Goal: Answer question/provide support: Share knowledge or assist other users

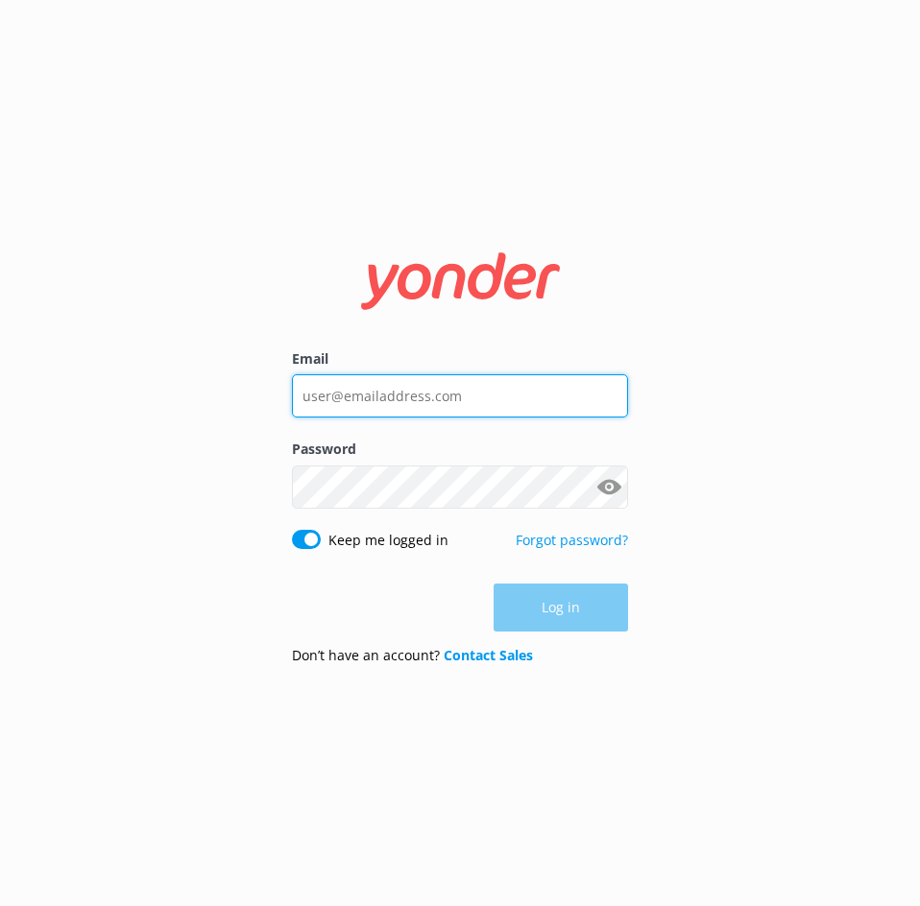
type input "[EMAIL_ADDRESS][DOMAIN_NAME]"
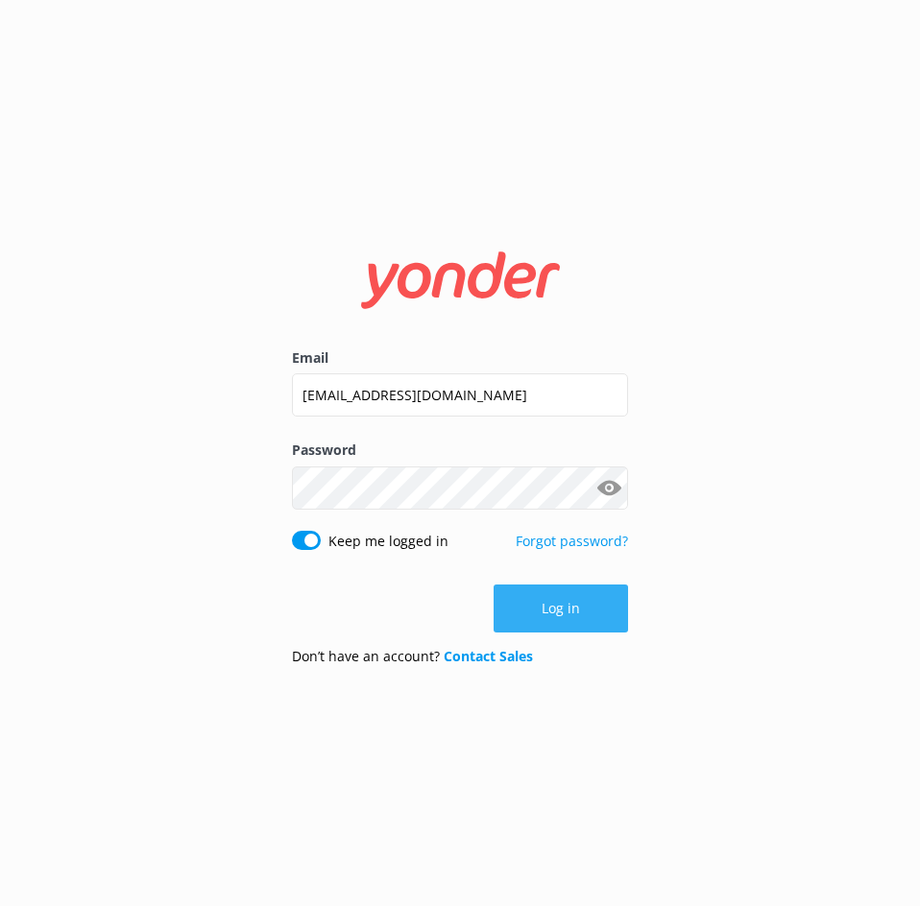
click at [585, 605] on button "Log in" at bounding box center [561, 609] width 134 height 48
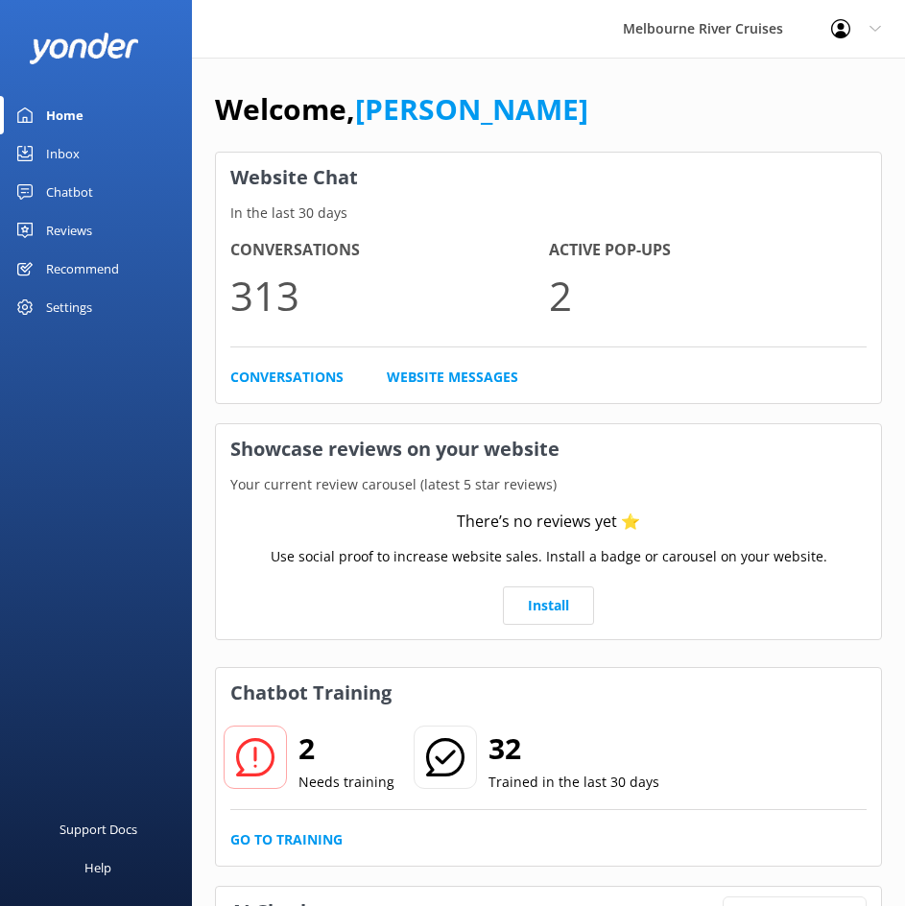
click at [77, 142] on div "Inbox" at bounding box center [63, 153] width 34 height 38
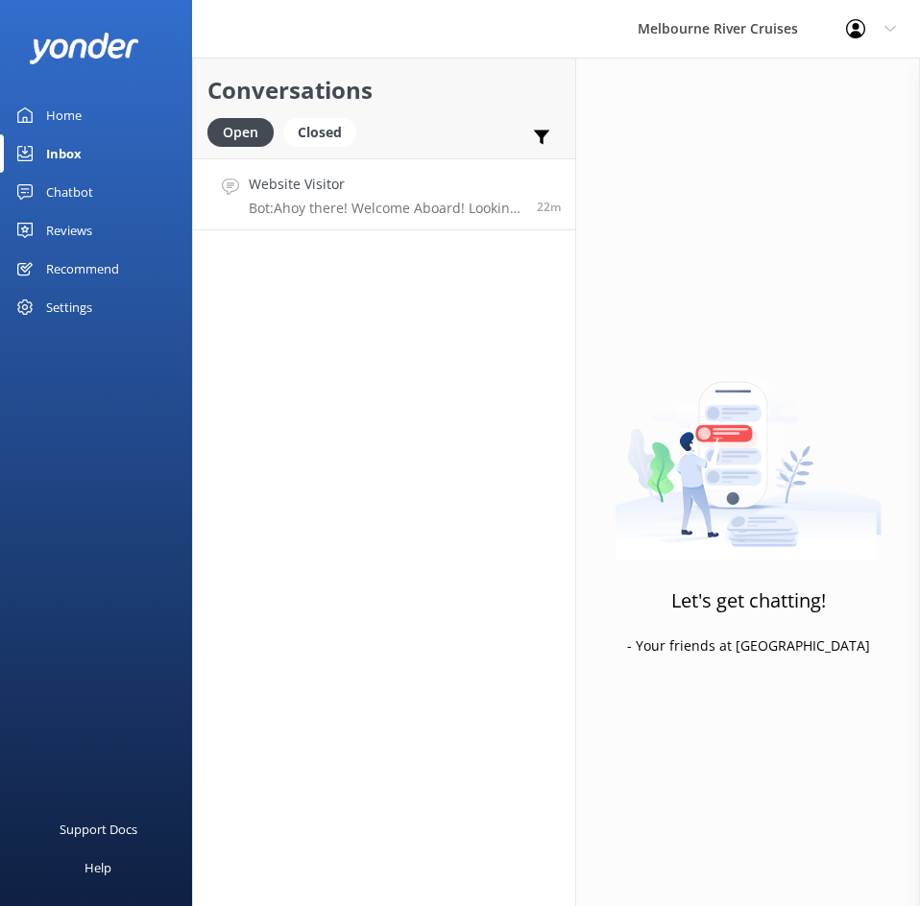
click at [366, 203] on p "Bot: Ahoy there! Welcome Aboard! Looking to sail the Yarra in style? Whether yo…" at bounding box center [386, 208] width 274 height 17
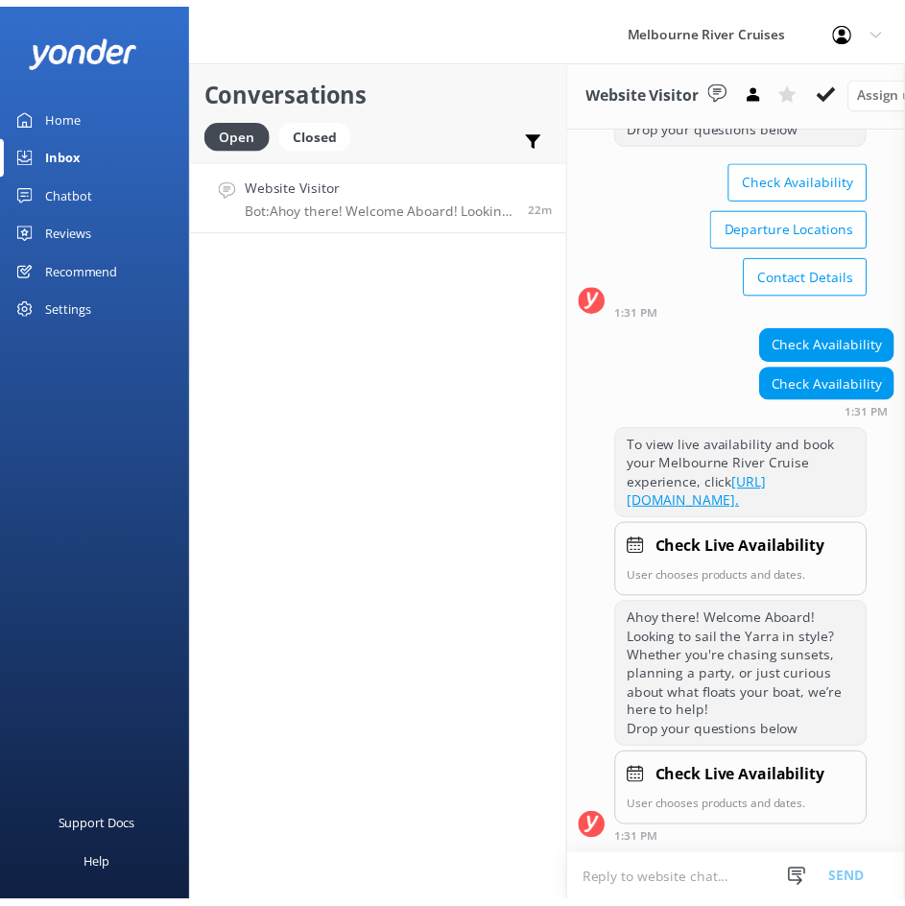
scroll to position [233, 0]
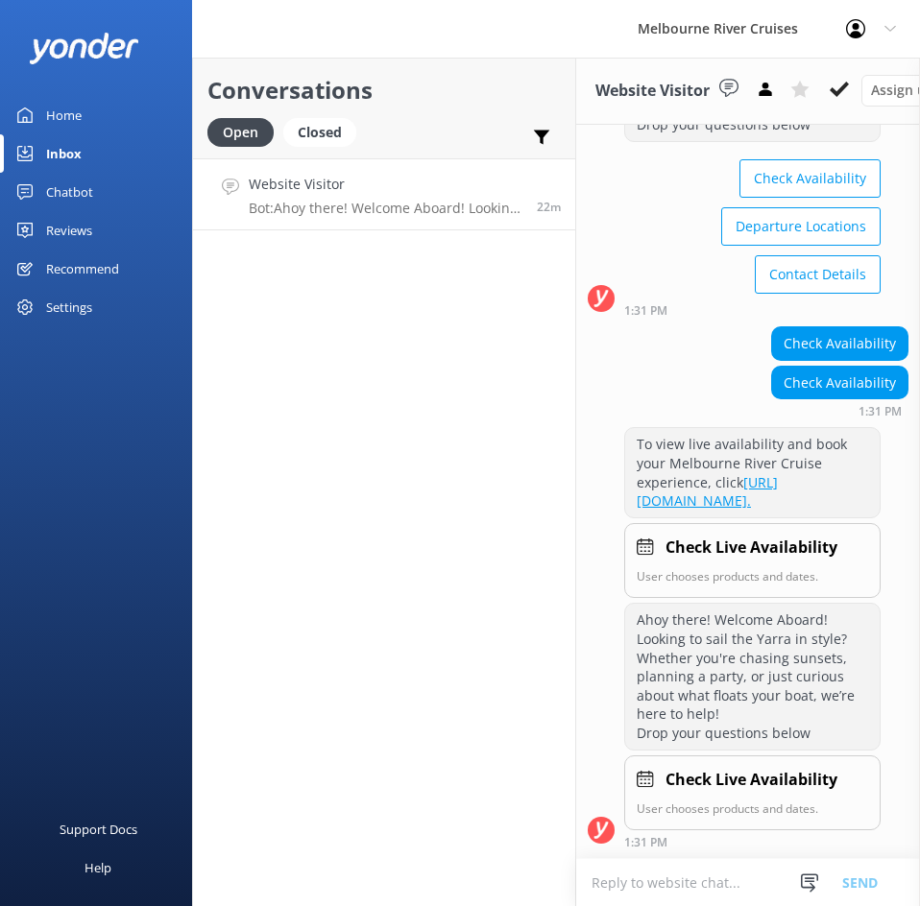
click at [842, 96] on icon at bounding box center [839, 89] width 19 height 19
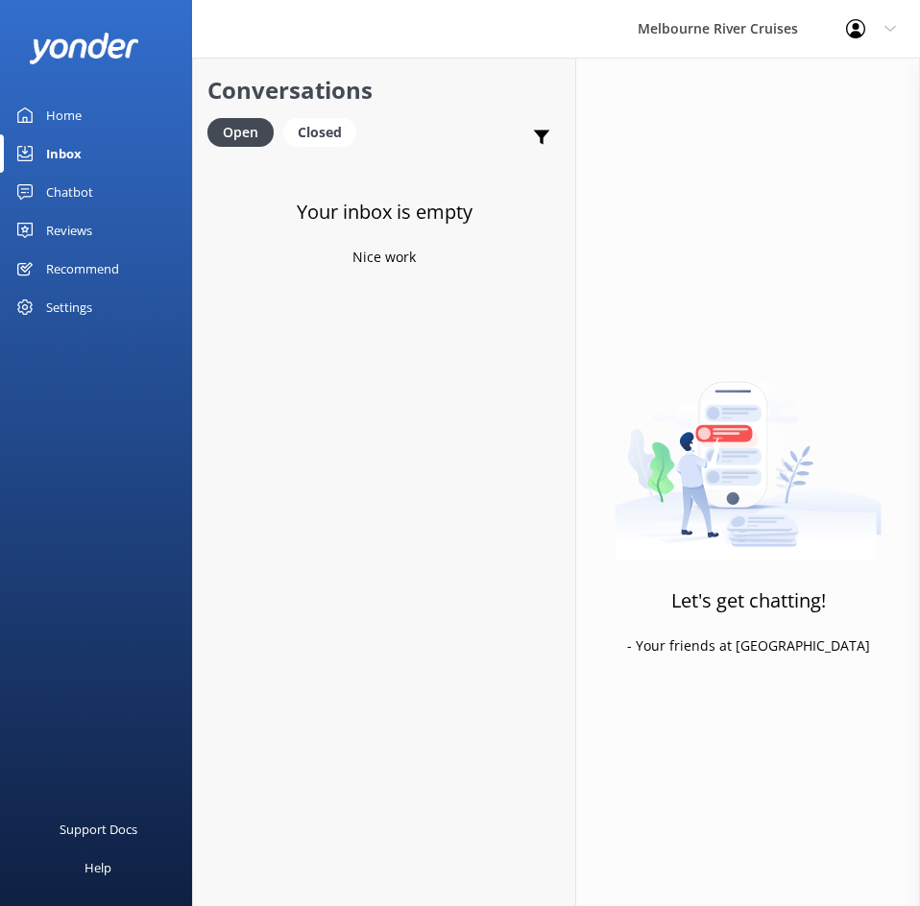
click at [61, 180] on div "Chatbot" at bounding box center [69, 192] width 47 height 38
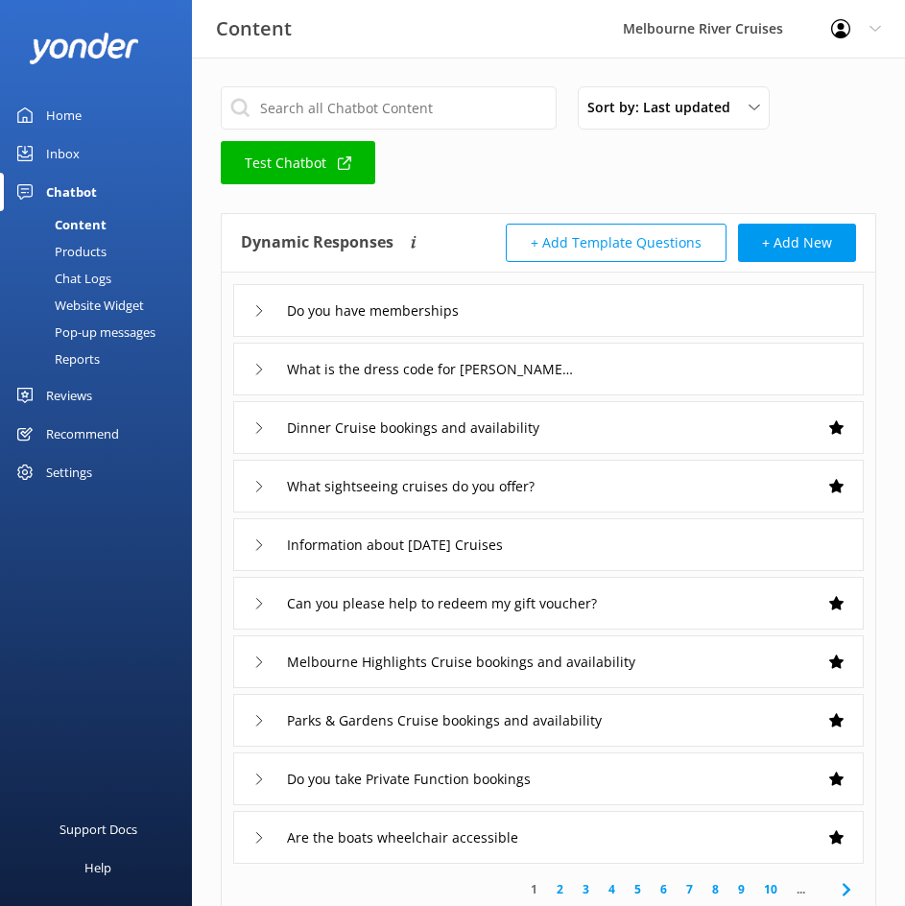
click at [59, 104] on div "Home" at bounding box center [64, 115] width 36 height 38
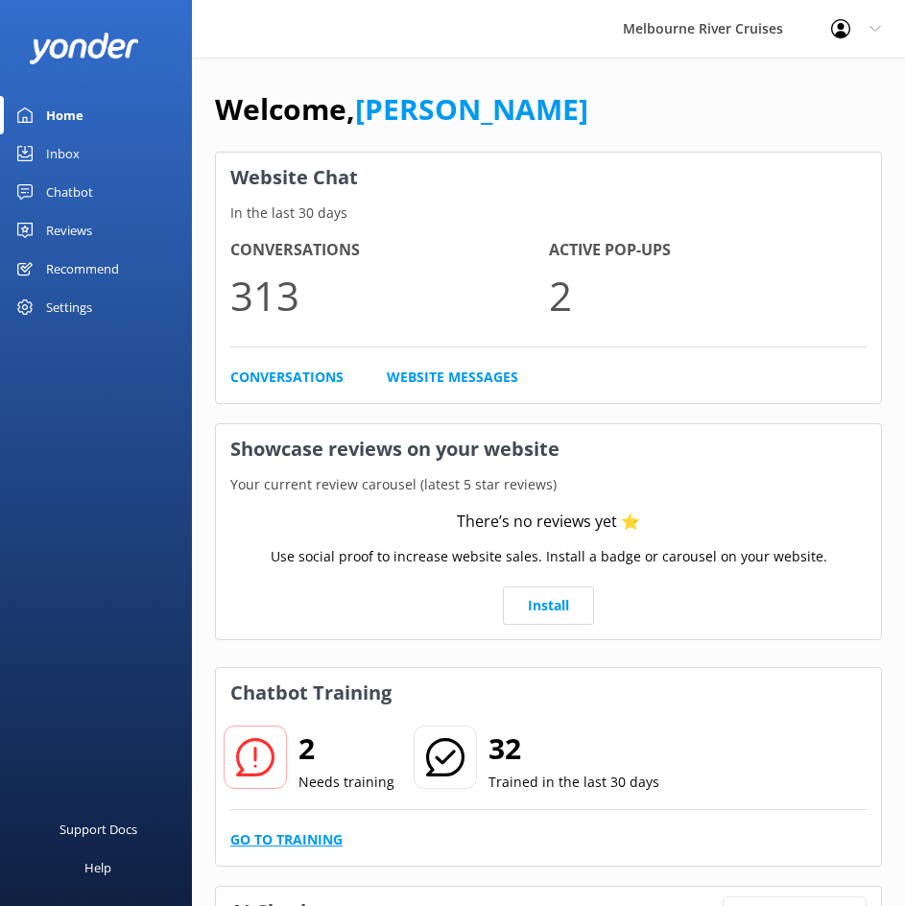
click at [327, 842] on link "Go to Training" at bounding box center [286, 840] width 112 height 21
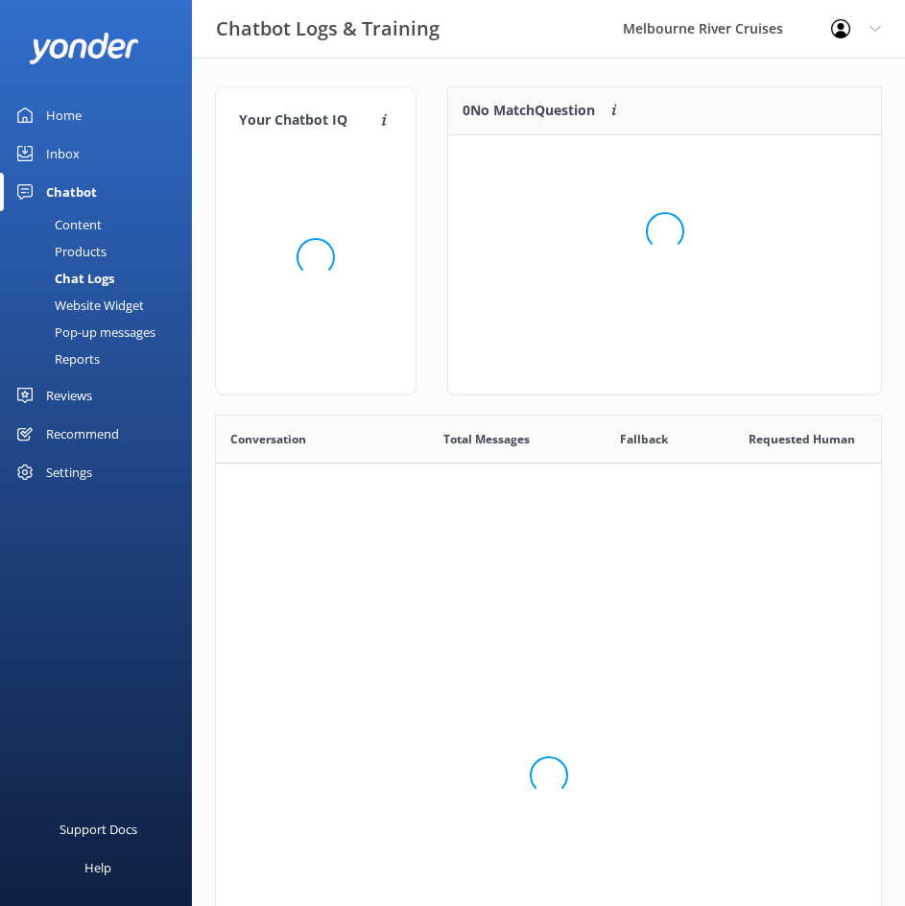
scroll to position [659, 651]
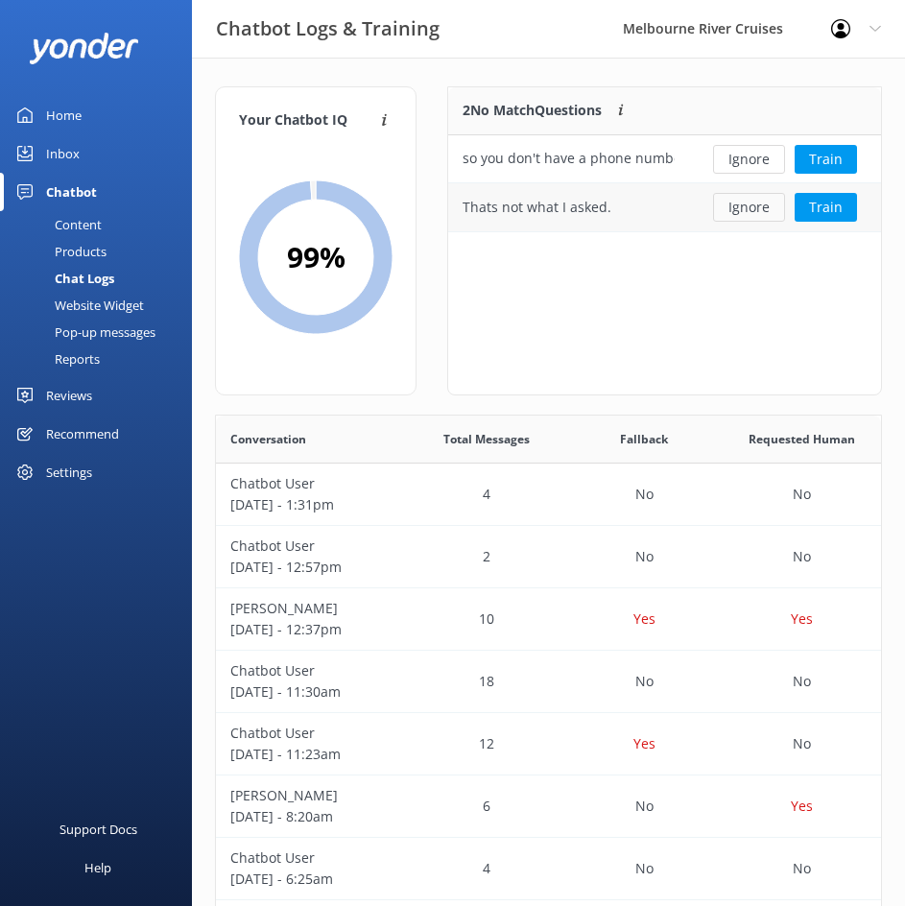
click at [760, 205] on button "Ignore" at bounding box center [749, 207] width 72 height 29
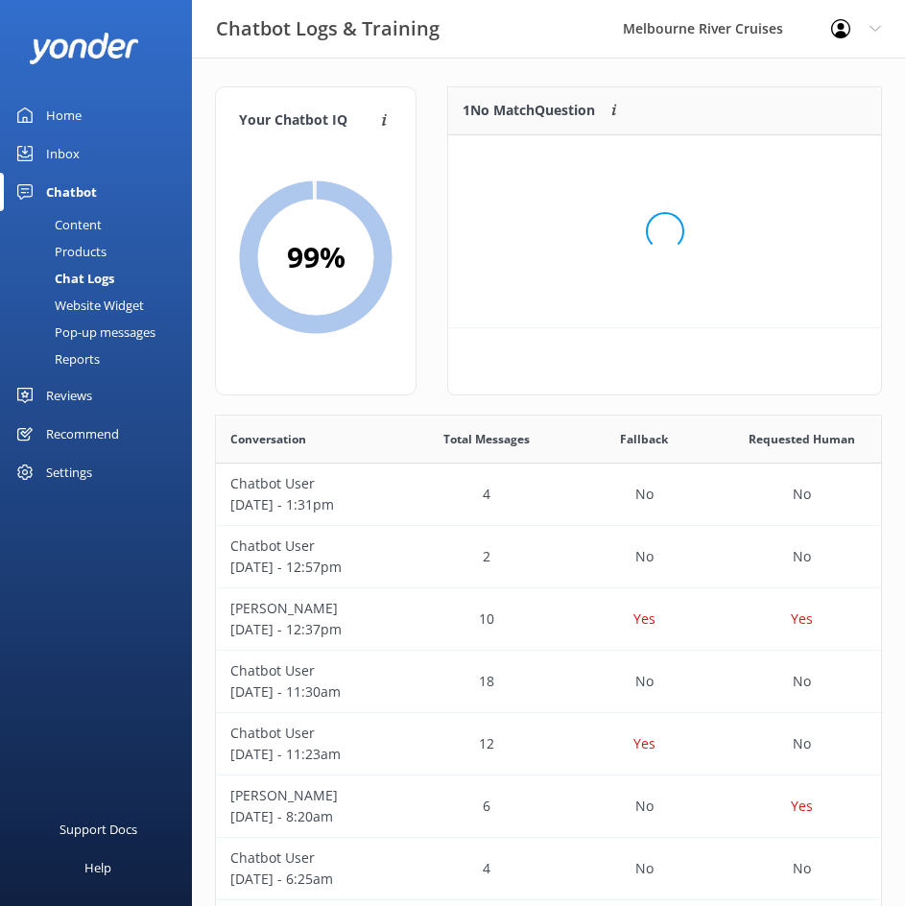
scroll to position [83, 418]
click at [828, 155] on button "Train" at bounding box center [826, 159] width 62 height 29
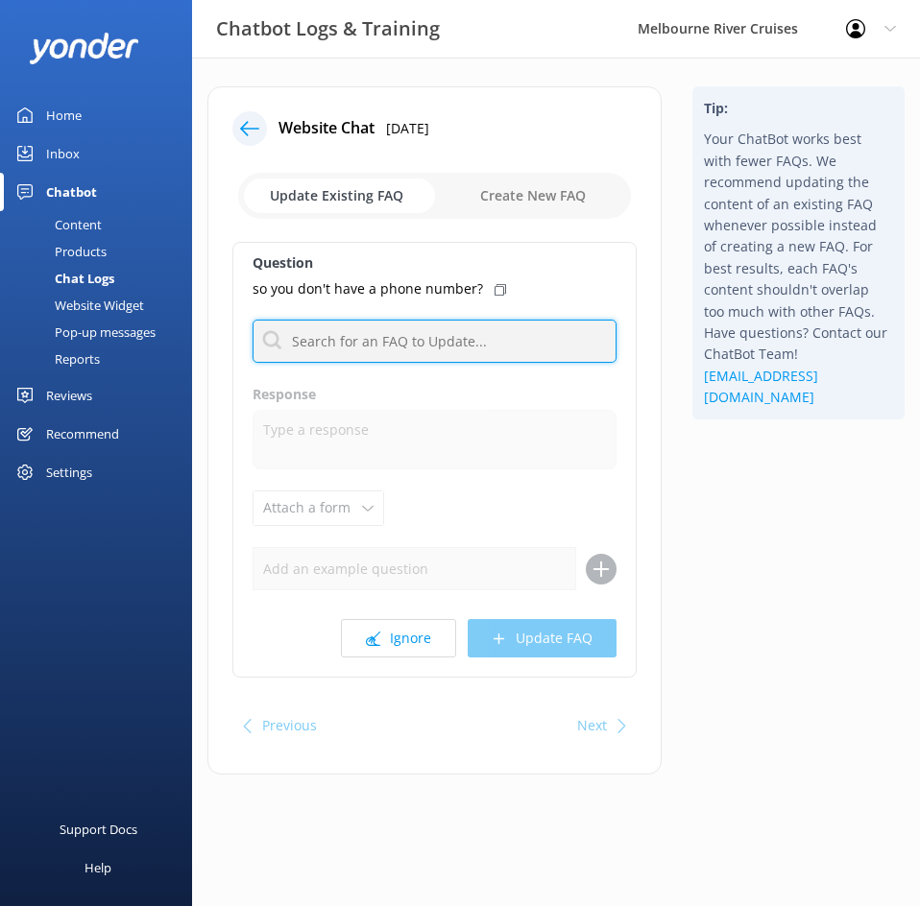
click at [351, 341] on input "text" at bounding box center [435, 341] width 364 height 43
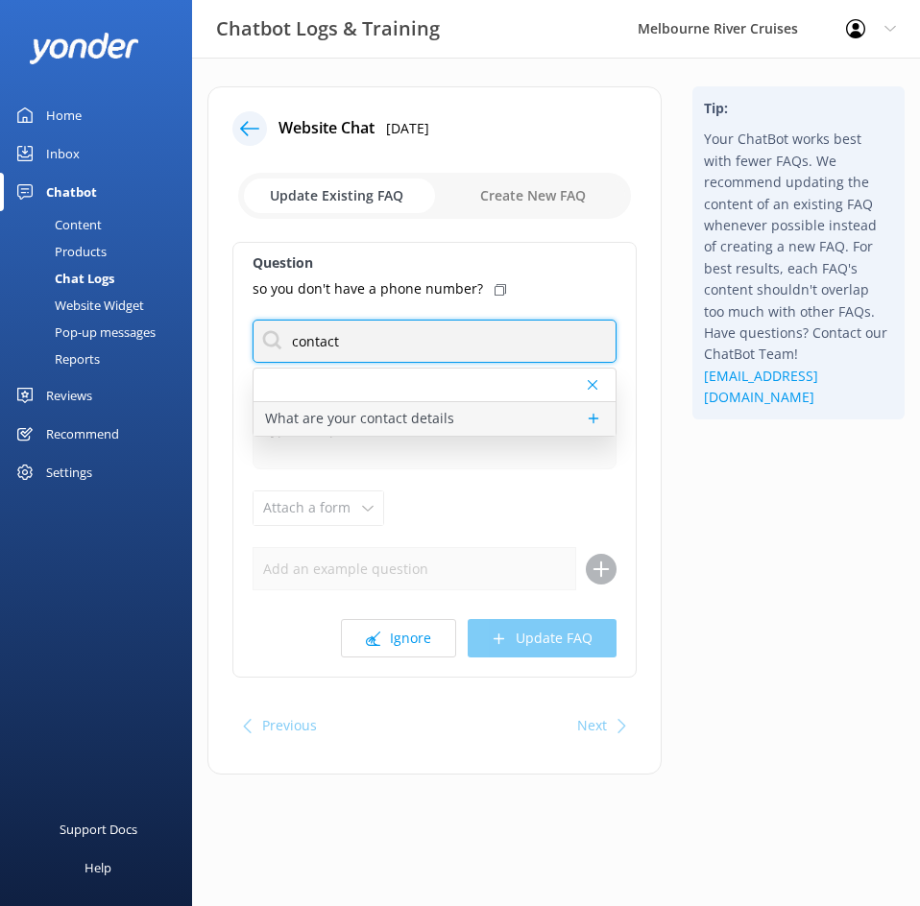
type input "contact"
click at [462, 427] on div "What are your contact details" at bounding box center [434, 419] width 362 height 34
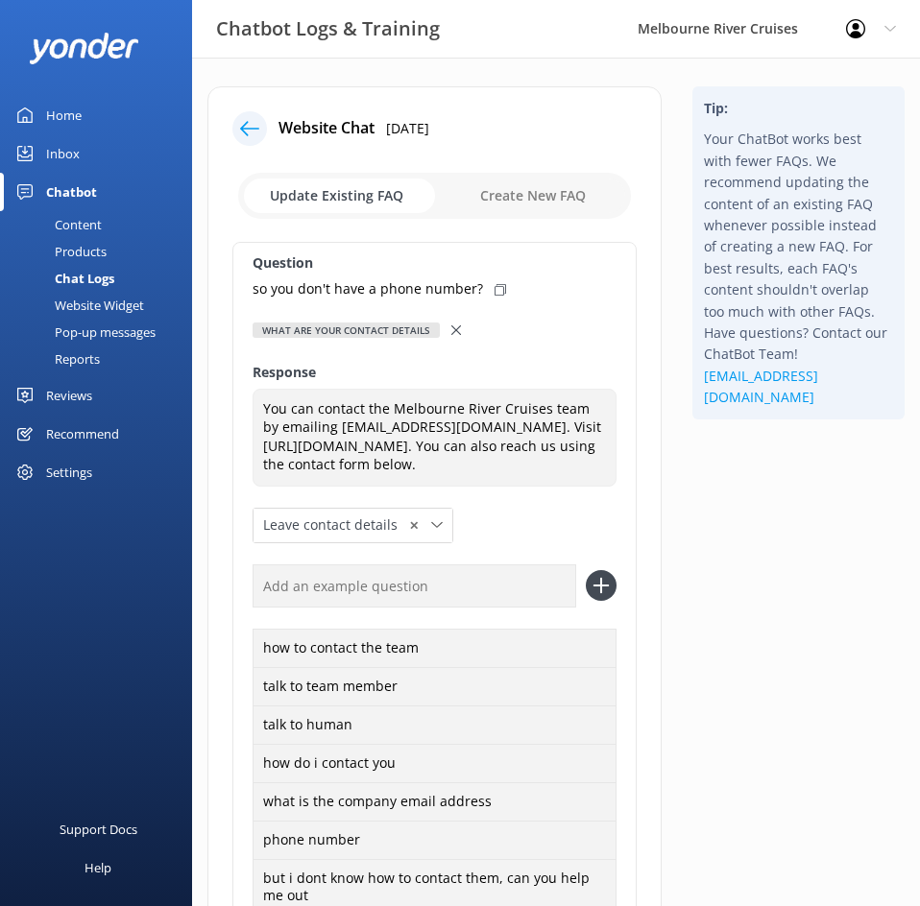
type textarea "You can contact the Melbourne River Cruises team by emailing [EMAIL_ADDRESS][DO…"
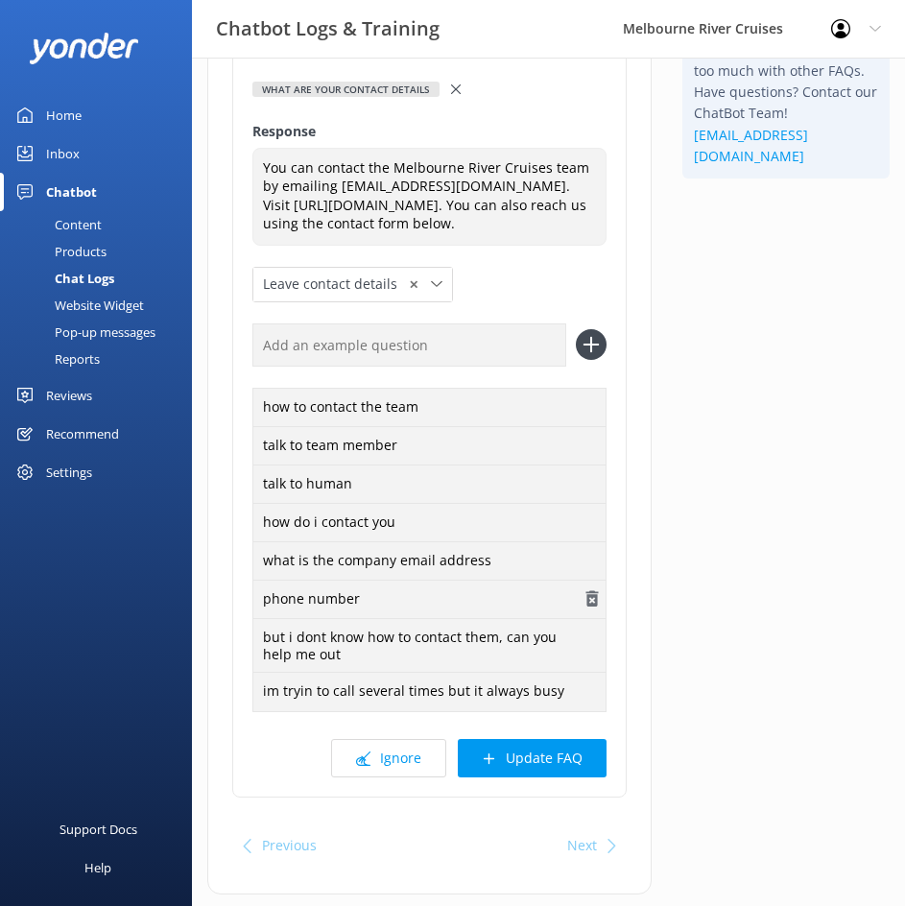
scroll to position [287, 0]
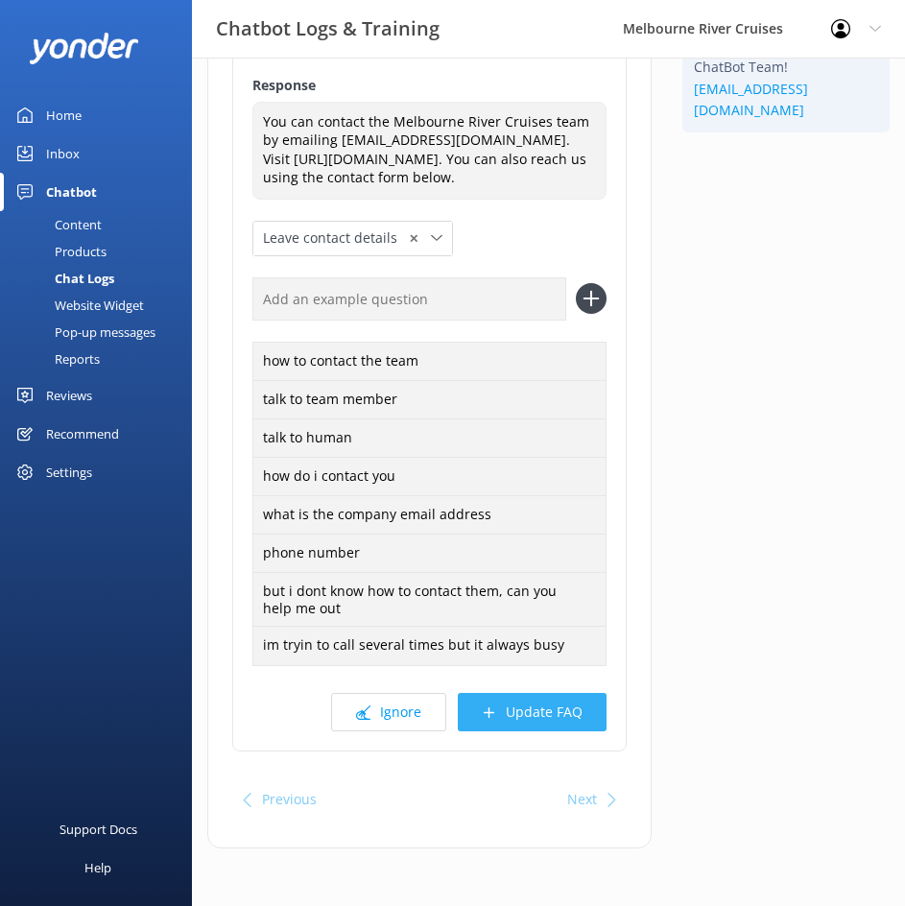
click at [565, 710] on button "Update FAQ" at bounding box center [532, 712] width 149 height 38
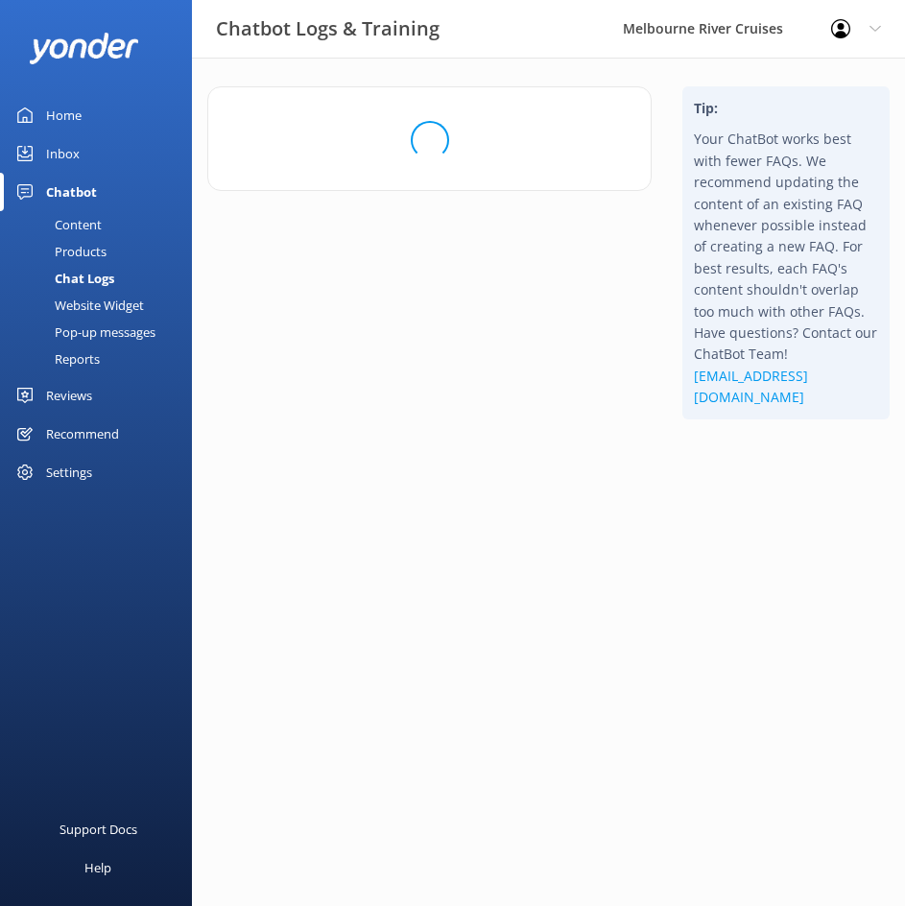
scroll to position [0, 0]
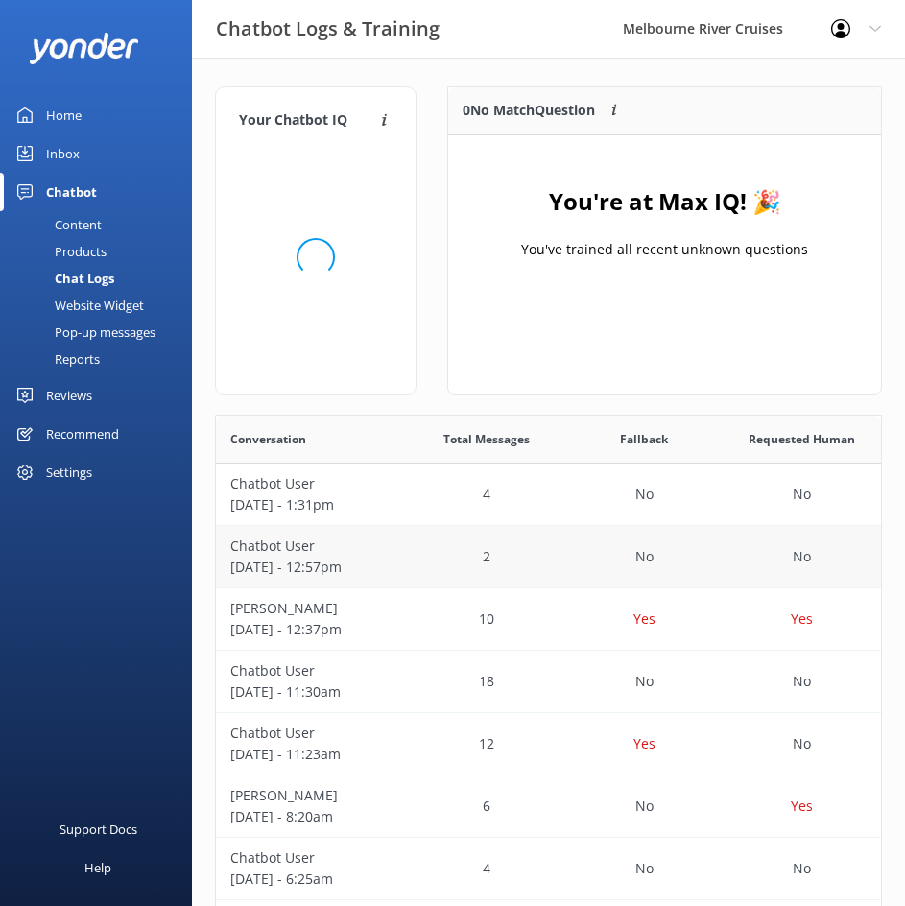
scroll to position [659, 651]
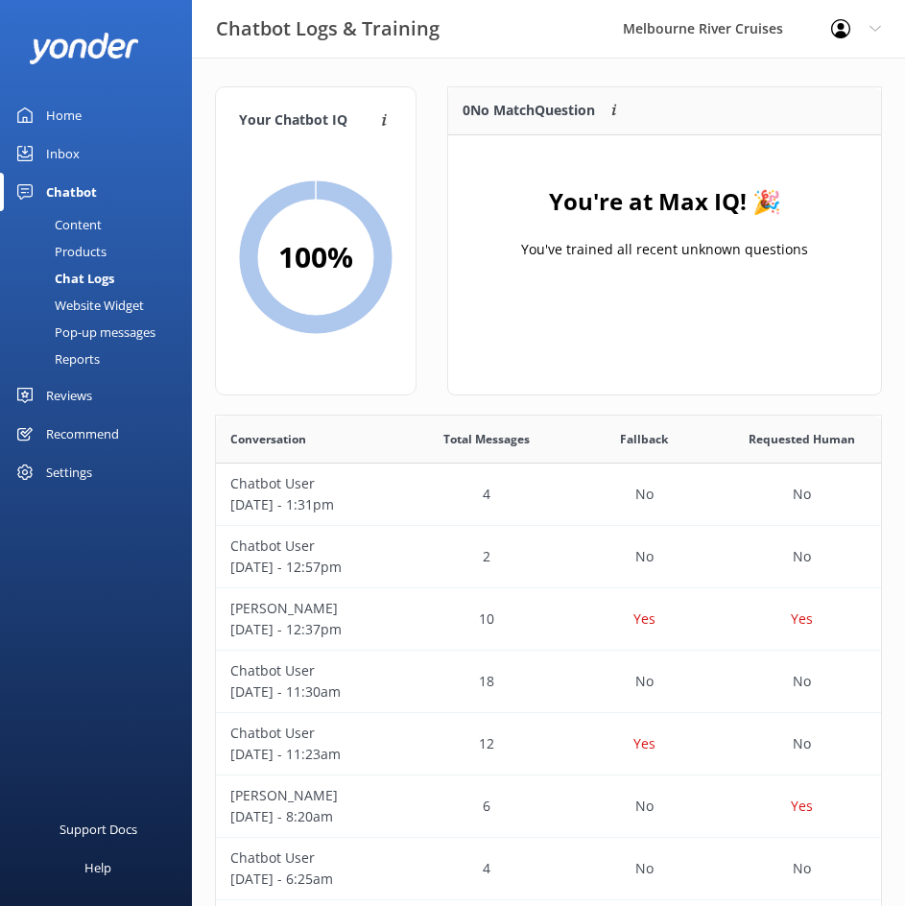
click at [87, 106] on link "Home" at bounding box center [96, 115] width 192 height 38
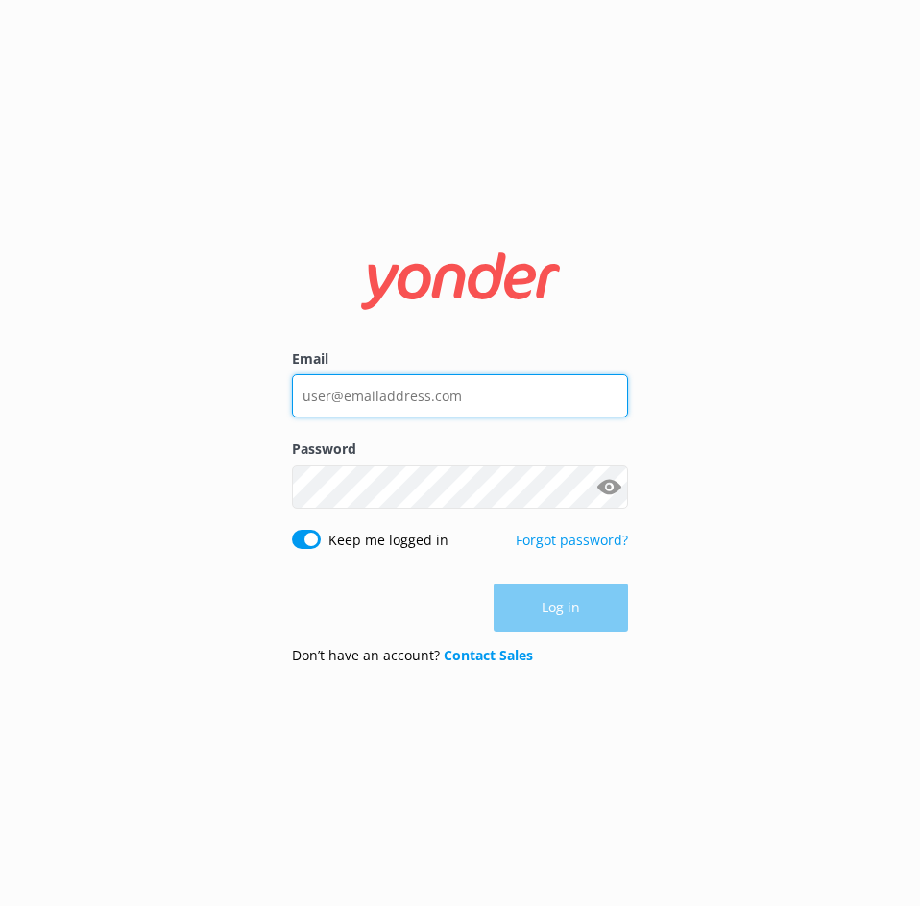
type input "[EMAIL_ADDRESS][DOMAIN_NAME]"
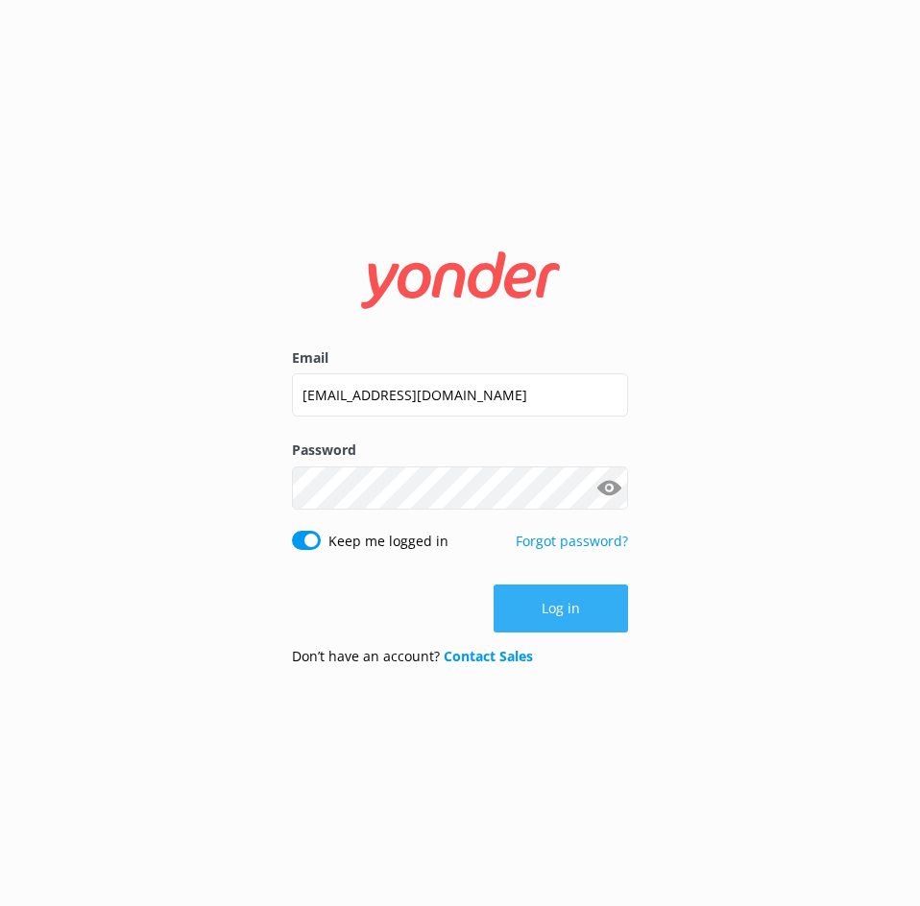
click at [563, 613] on button "Log in" at bounding box center [561, 609] width 134 height 48
